Goal: Task Accomplishment & Management: Manage account settings

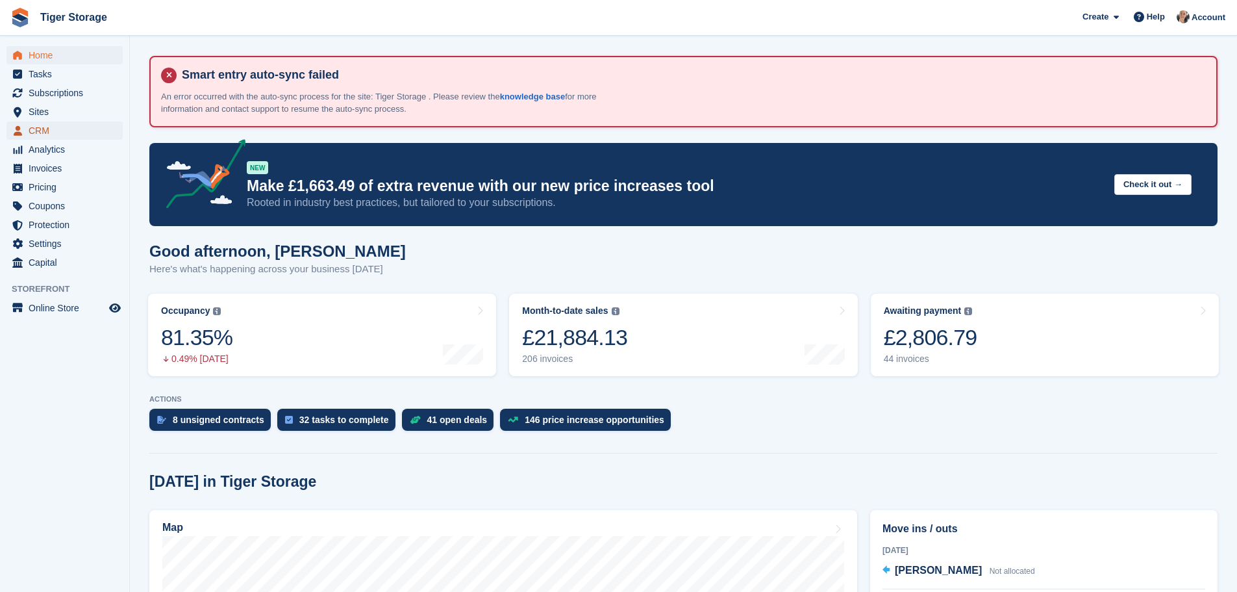
click at [38, 123] on span "CRM" at bounding box center [68, 130] width 78 height 18
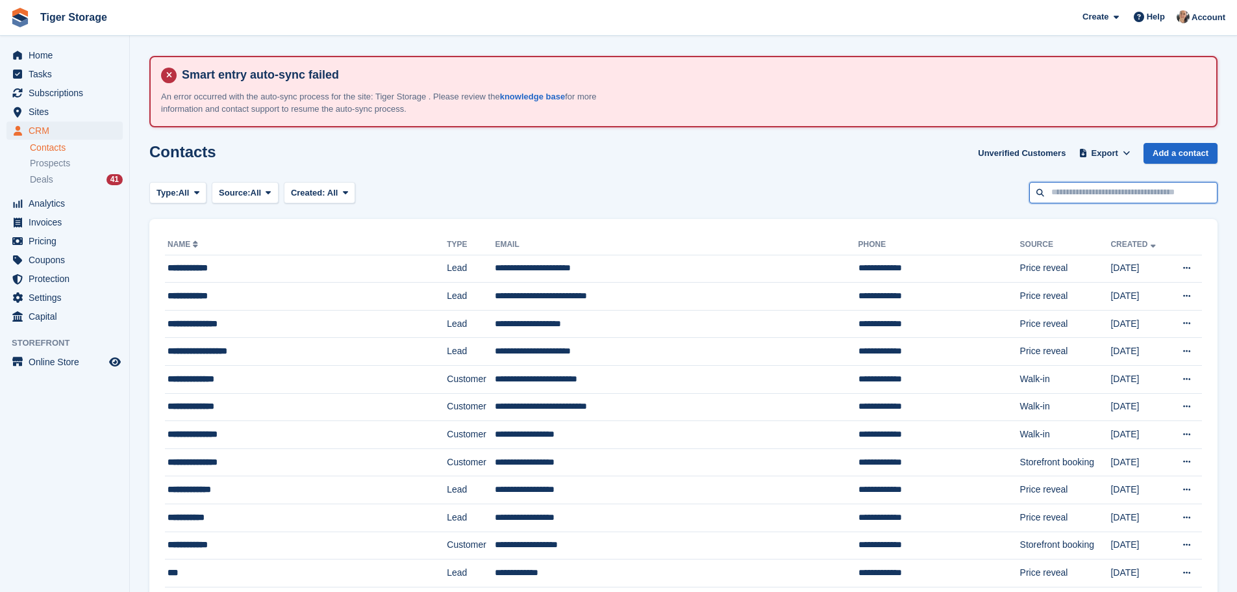
click at [1084, 190] on input "text" at bounding box center [1123, 192] width 188 height 21
type input "****"
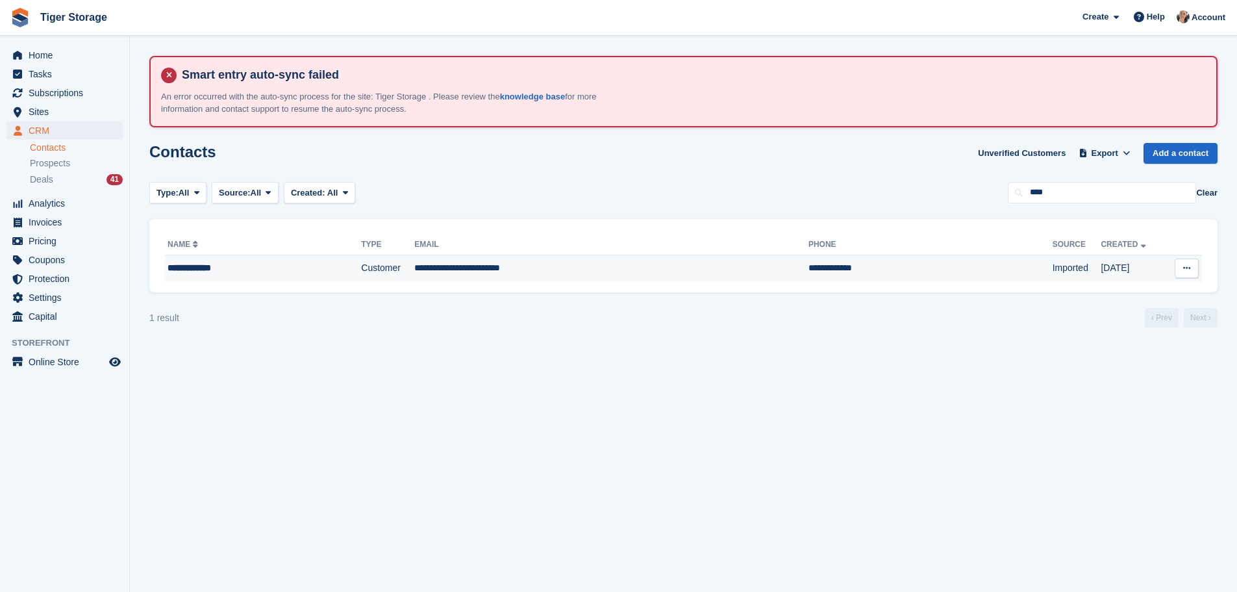
click at [385, 268] on td "Customer" at bounding box center [387, 268] width 53 height 27
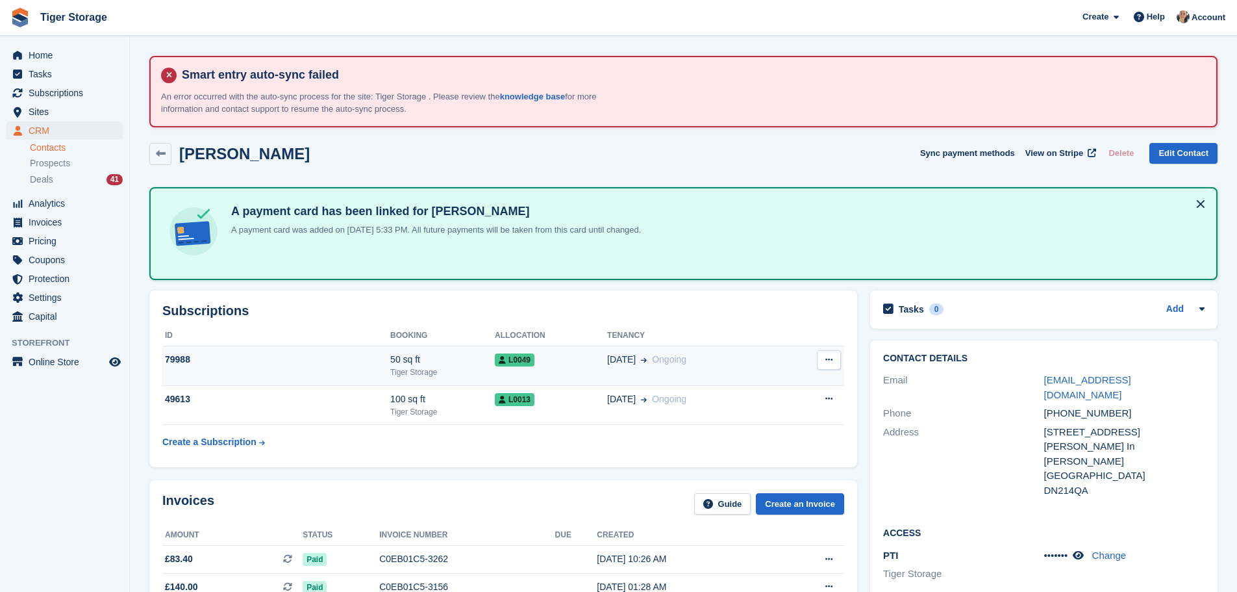
click at [512, 371] on td "L0049" at bounding box center [551, 366] width 112 height 40
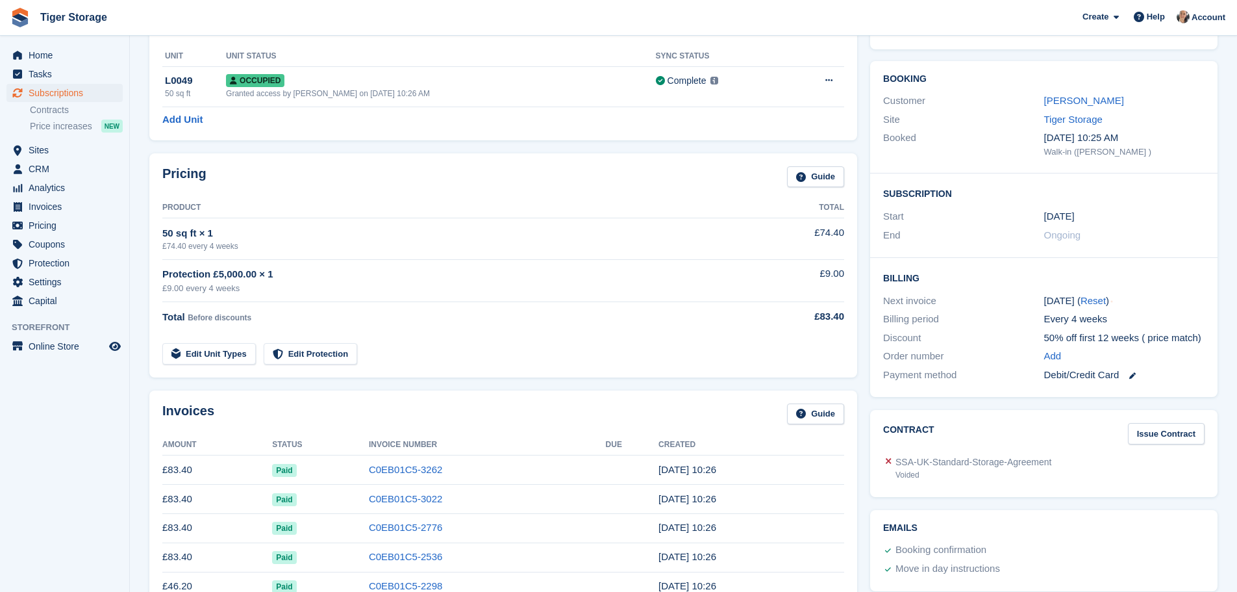
scroll to position [325, 0]
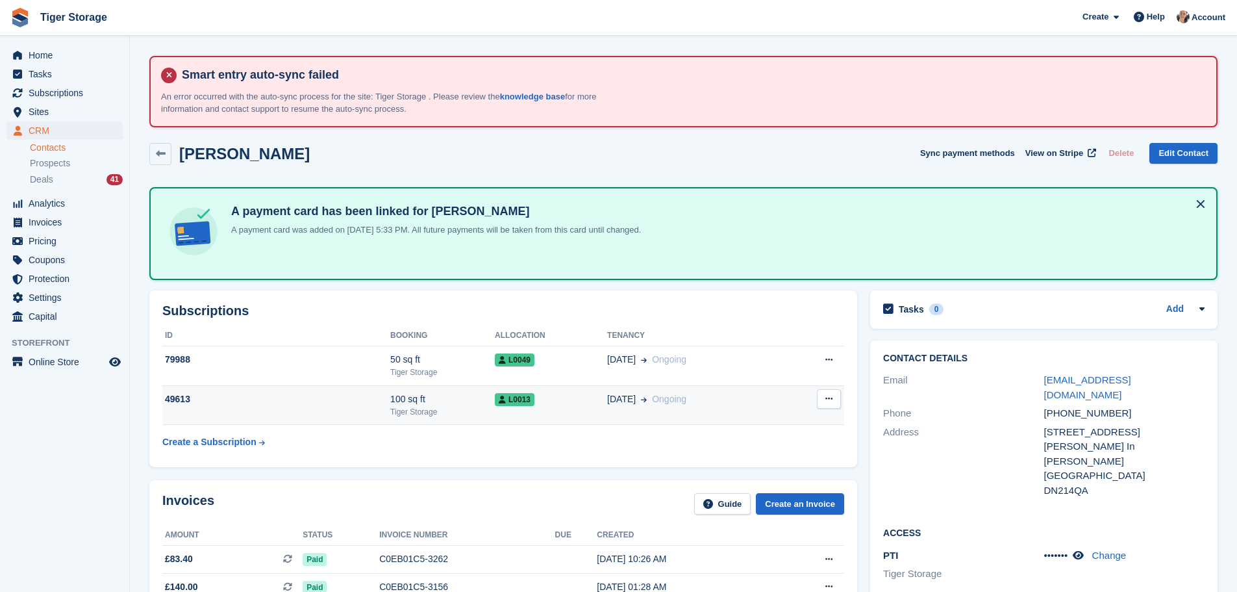
click at [458, 412] on div "Tiger Storage" at bounding box center [442, 412] width 105 height 12
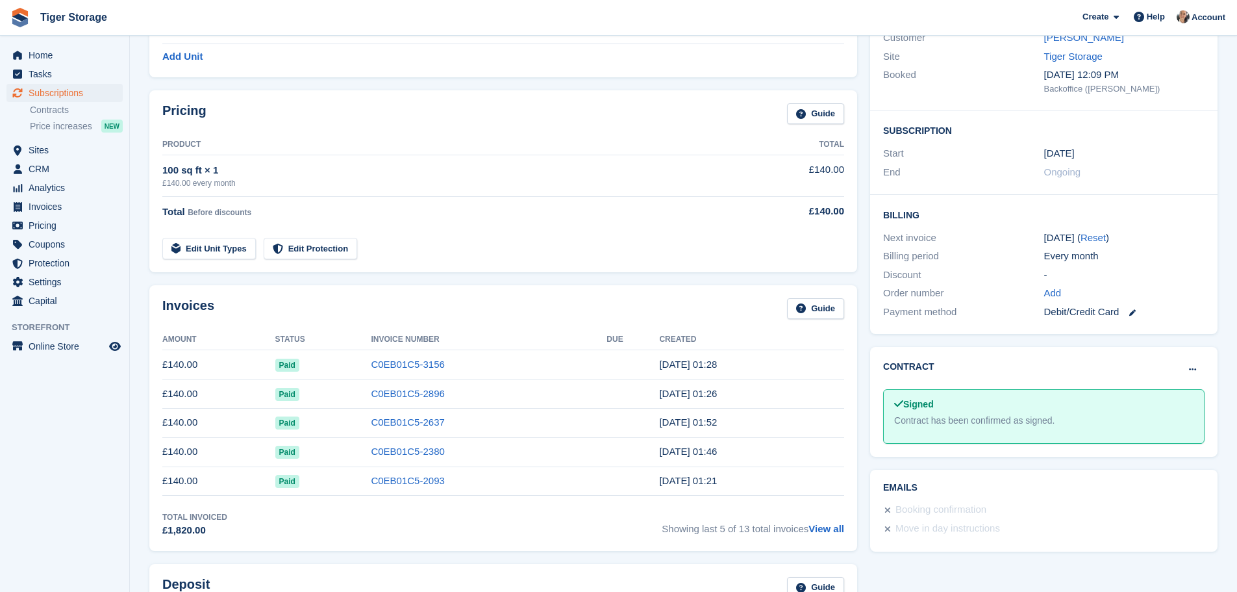
scroll to position [260, 0]
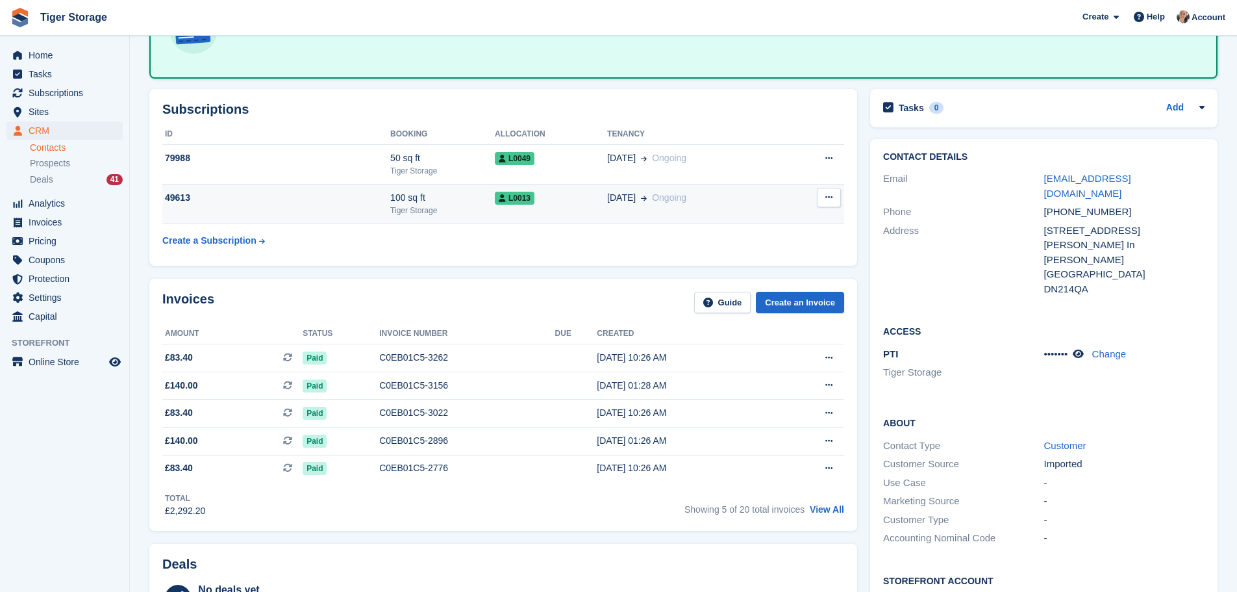
scroll to position [195, 0]
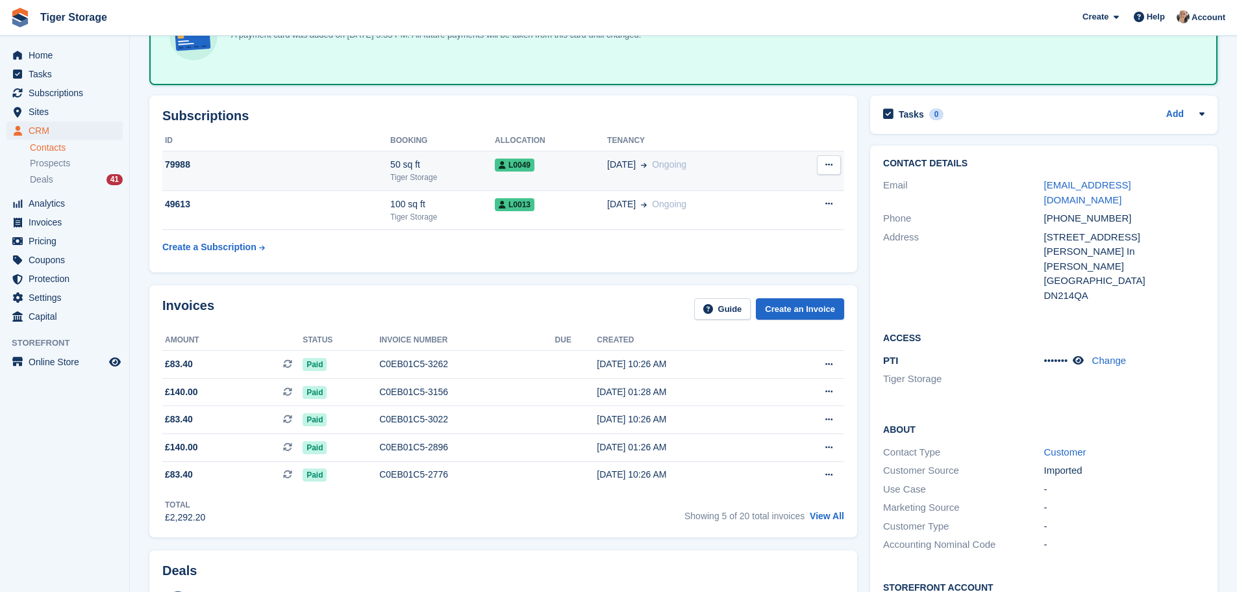
click at [460, 179] on div "Tiger Storage" at bounding box center [442, 177] width 105 height 12
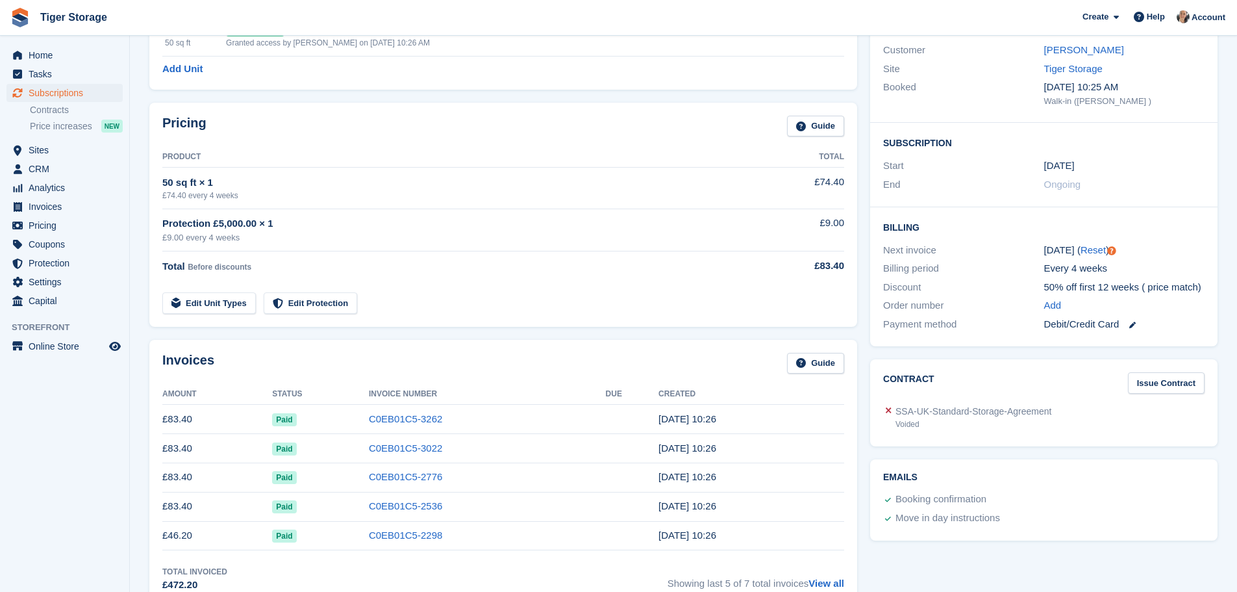
scroll to position [260, 0]
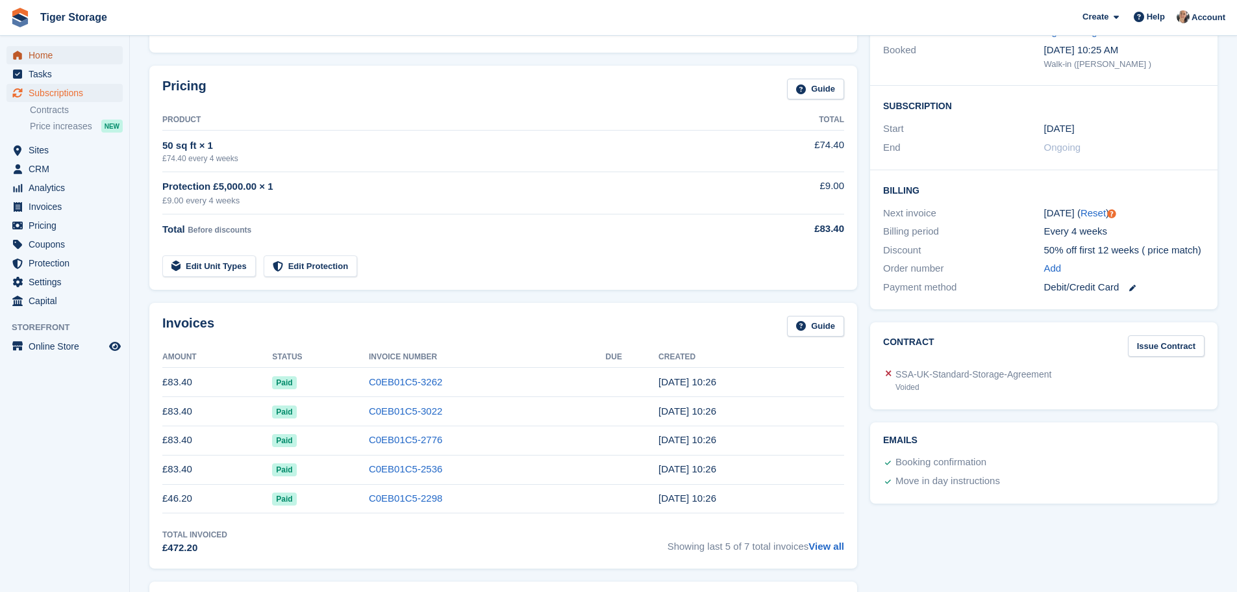
click at [64, 52] on span "Home" at bounding box center [68, 55] width 78 height 18
